Goal: Feedback & Contribution: Leave review/rating

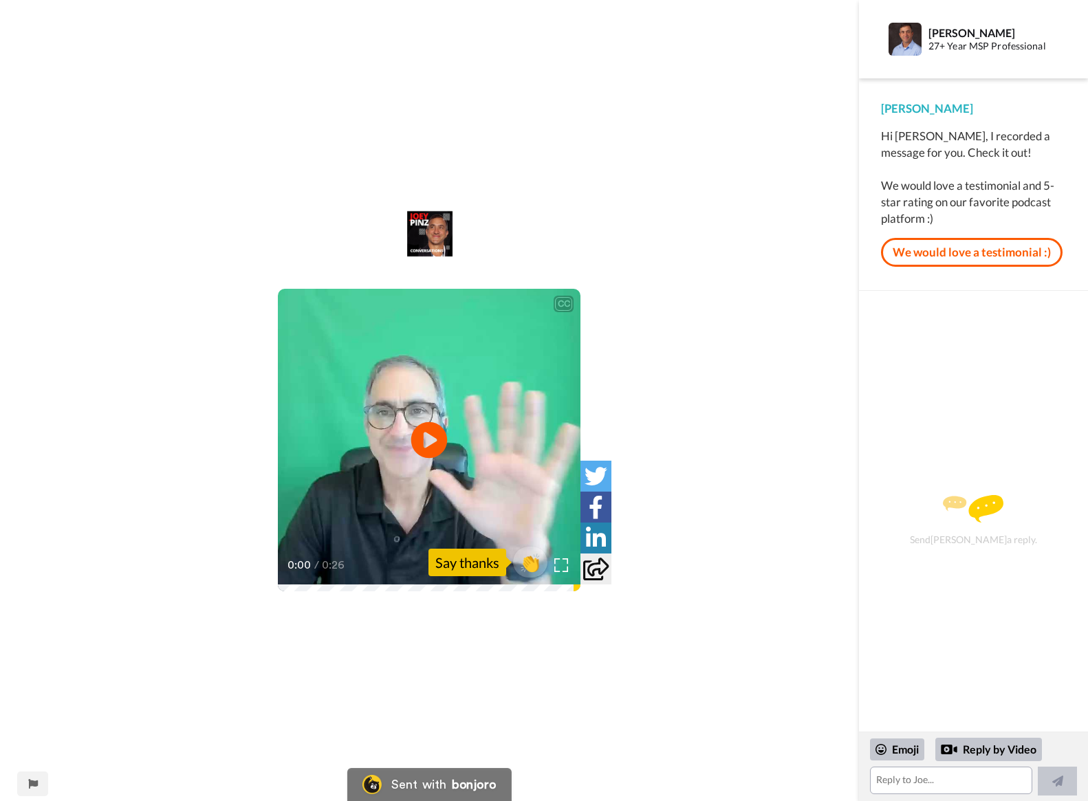
click at [426, 437] on icon "Play/Pause" at bounding box center [429, 440] width 36 height 65
click at [969, 257] on link "We would love a testimonial :)" at bounding box center [972, 252] width 182 height 29
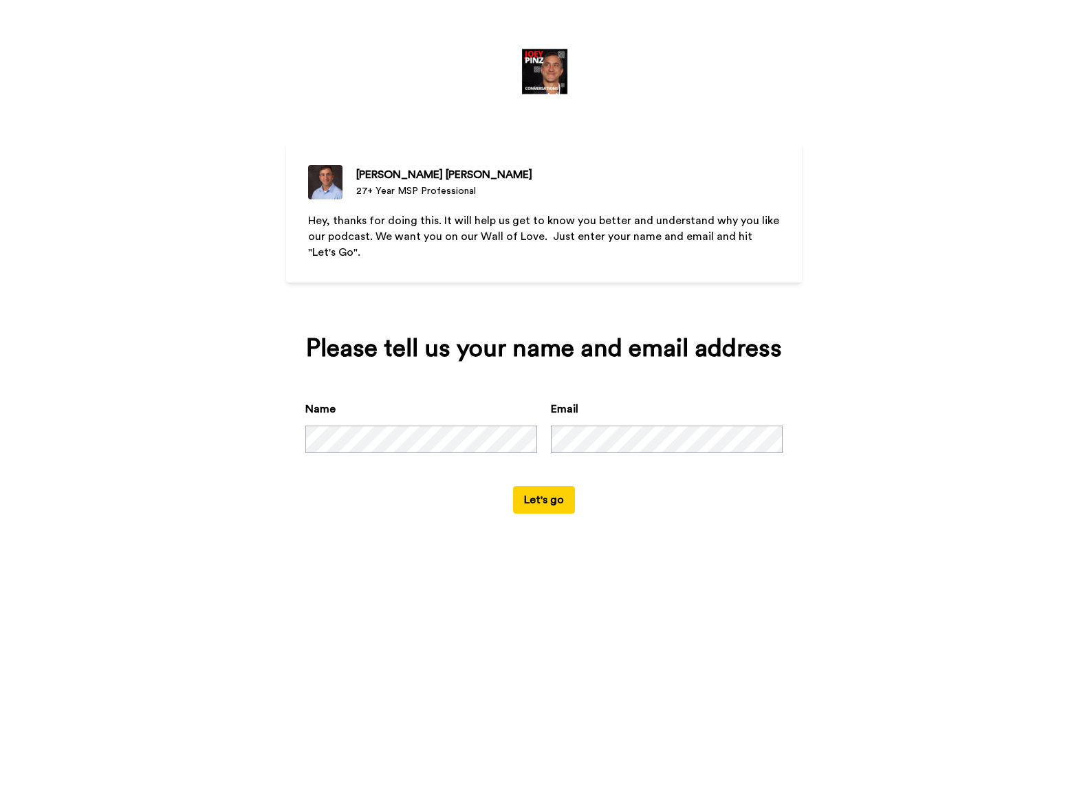
click at [533, 498] on button "Let's go" at bounding box center [544, 500] width 62 height 28
